Goal: Task Accomplishment & Management: Manage account settings

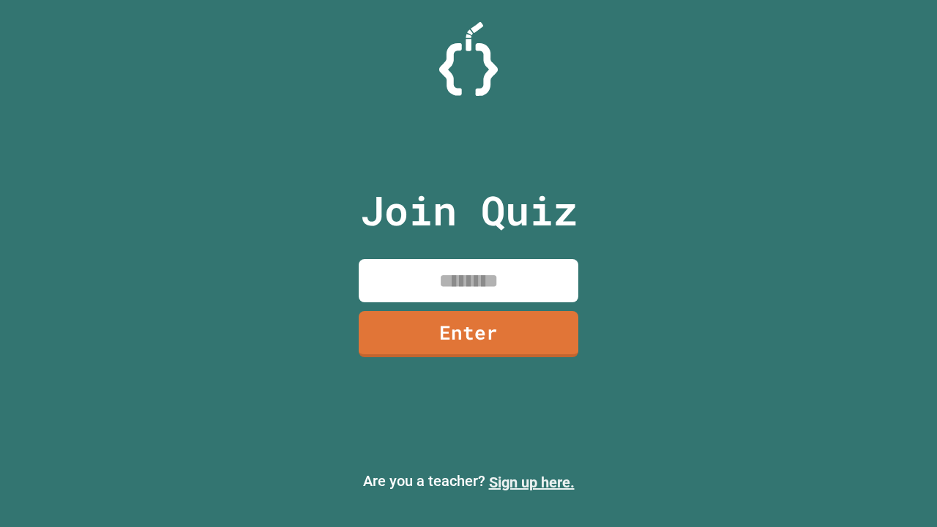
click at [531, 482] on link "Sign up here." at bounding box center [532, 482] width 86 height 18
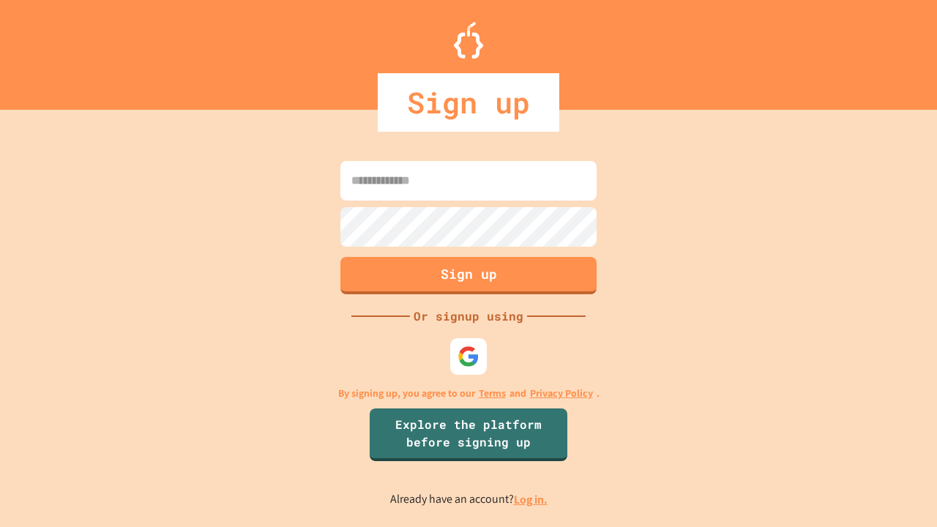
click at [531, 499] on link "Log in." at bounding box center [531, 499] width 34 height 15
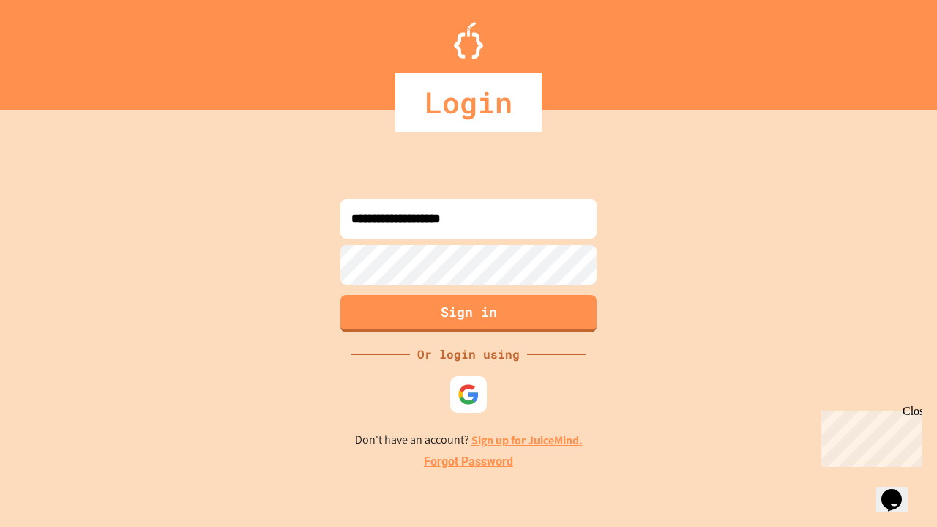
type input "**********"
